Goal: Task Accomplishment & Management: Use online tool/utility

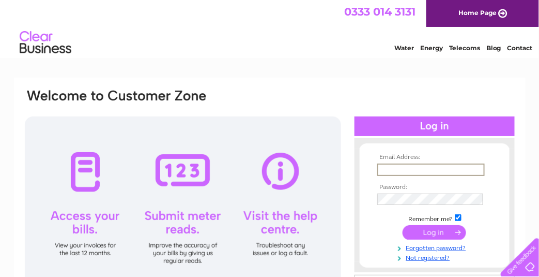
click at [420, 169] on input "text" at bounding box center [432, 169] width 108 height 12
type input "k"
type input "info@clydescouts.org.uk"
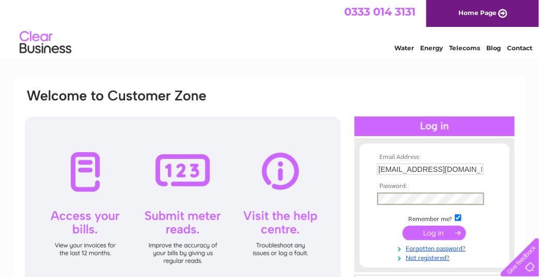
click at [403, 225] on input "submit" at bounding box center [435, 232] width 64 height 14
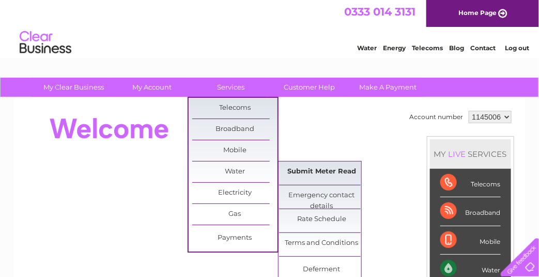
click at [321, 170] on link "Submit Meter Read" at bounding box center [321, 171] width 85 height 21
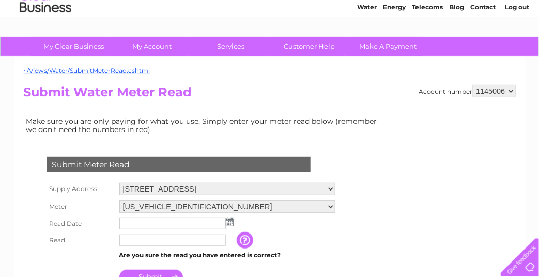
scroll to position [52, 0]
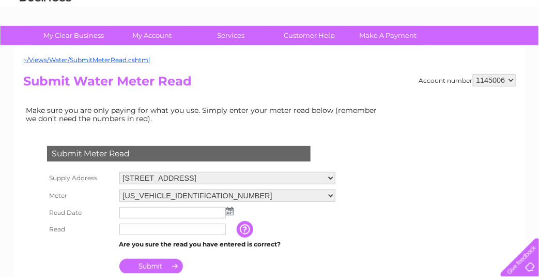
click at [230, 207] on img at bounding box center [230, 211] width 8 height 8
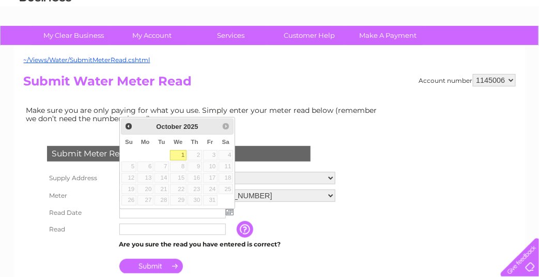
drag, startPoint x: 183, startPoint y: 153, endPoint x: 194, endPoint y: 191, distance: 39.4
click at [183, 153] on link "1" at bounding box center [178, 155] width 17 height 10
type input "2025/10/01"
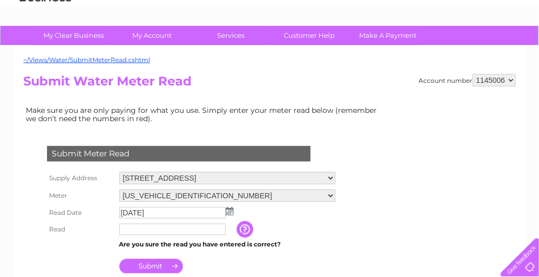
click at [183, 230] on input "text" at bounding box center [172, 228] width 107 height 11
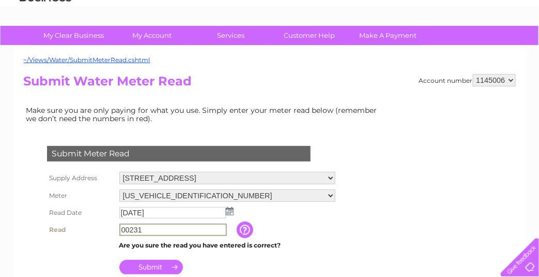
type input "00231"
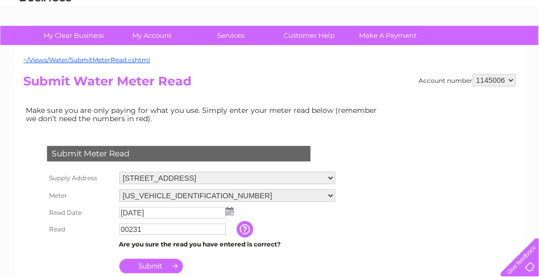
click at [139, 264] on input "Submit" at bounding box center [151, 266] width 64 height 14
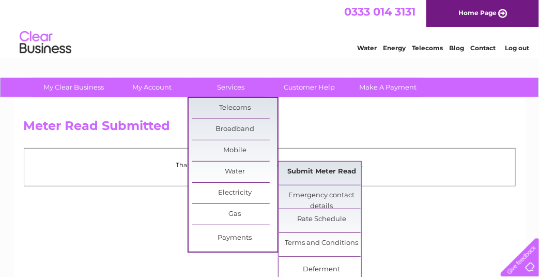
click at [332, 172] on link "Submit Meter Read" at bounding box center [321, 171] width 85 height 21
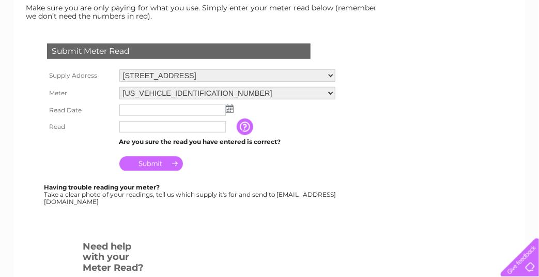
scroll to position [155, 0]
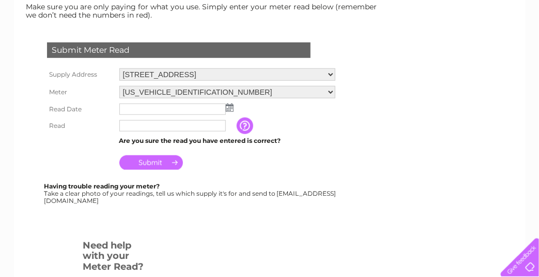
click at [267, 78] on select "[STREET_ADDRESS]" at bounding box center [227, 74] width 216 height 12
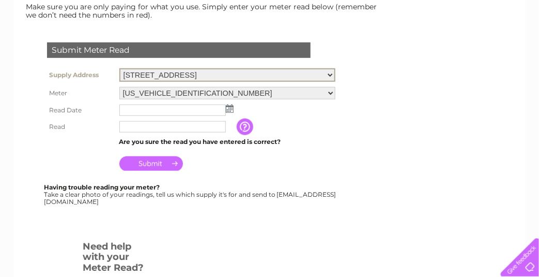
select select "549192"
click at [119, 68] on select "[STREET_ADDRESS]" at bounding box center [227, 74] width 216 height 13
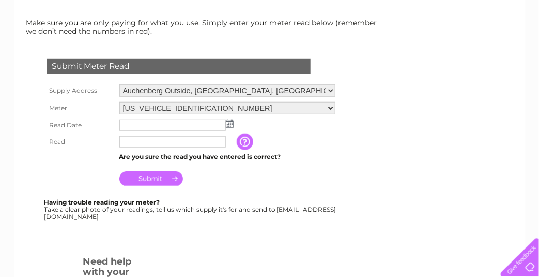
scroll to position [207, 0]
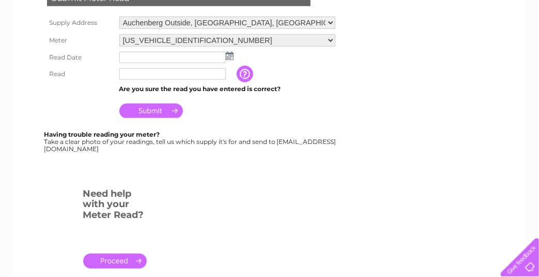
click at [229, 54] on img at bounding box center [230, 56] width 8 height 8
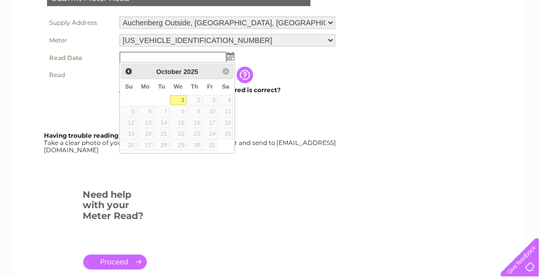
click at [176, 98] on link "1" at bounding box center [178, 100] width 17 height 10
type input "[DATE]"
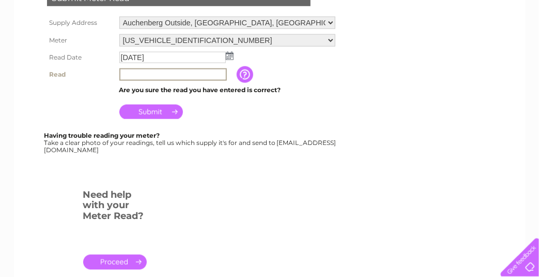
click at [154, 69] on input "text" at bounding box center [173, 74] width 108 height 12
type input "008971"
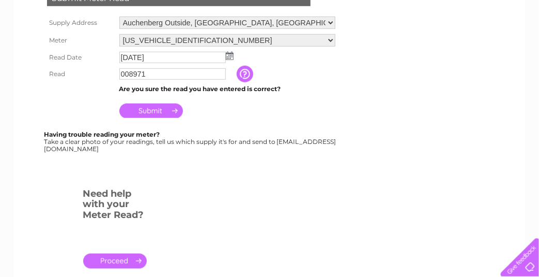
click at [158, 110] on input "Submit" at bounding box center [151, 110] width 64 height 14
